Goal: Navigation & Orientation: Find specific page/section

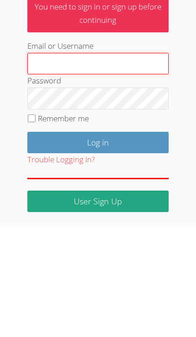
type input "[PERSON_NAME][EMAIL_ADDRESS][PERSON_NAME][DOMAIN_NAME]"
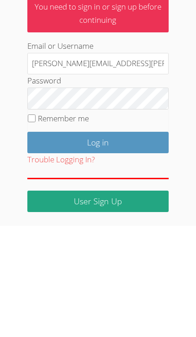
click at [98, 243] on input "Log in" at bounding box center [97, 253] width 141 height 21
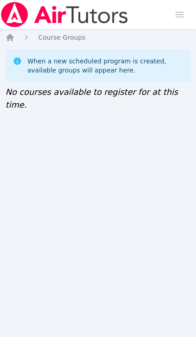
click at [8, 37] on icon "Breadcrumb" at bounding box center [9, 37] width 7 height 7
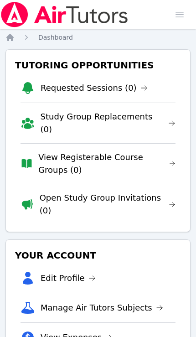
click at [13, 34] on icon "Breadcrumb" at bounding box center [9, 37] width 9 height 9
click at [113, 17] on img at bounding box center [64, 15] width 129 height 26
